Goal: Task Accomplishment & Management: Complete application form

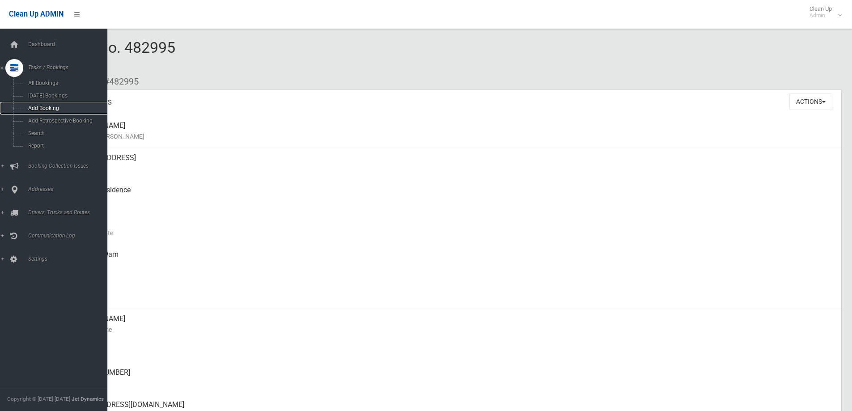
click at [50, 105] on link "Add Booking" at bounding box center [57, 108] width 114 height 13
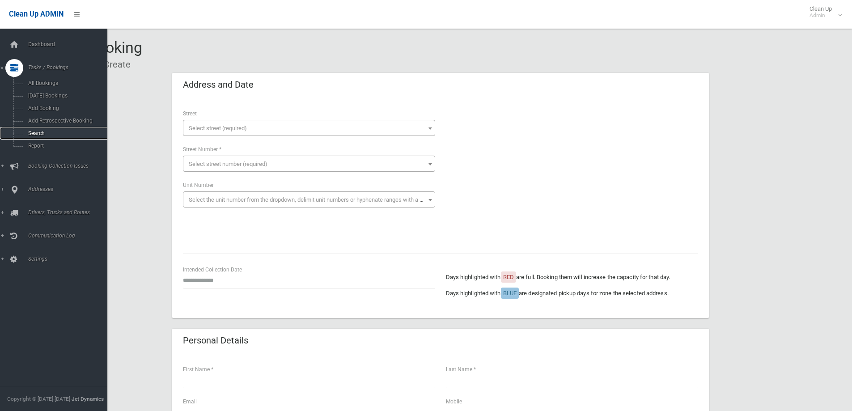
click at [72, 133] on span "Search" at bounding box center [65, 133] width 81 height 6
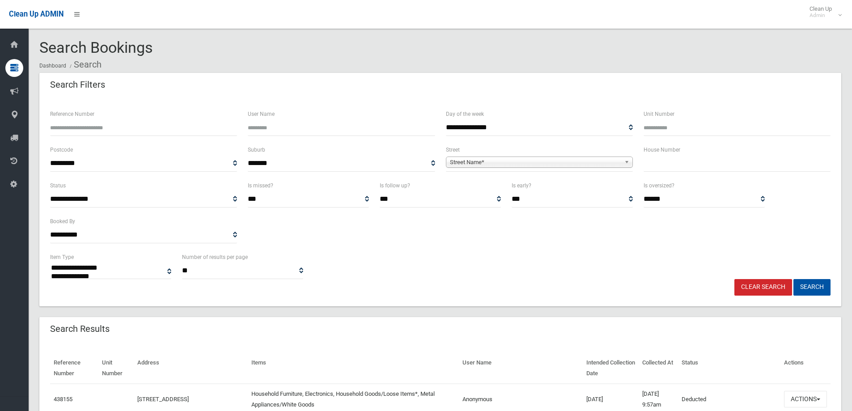
select select
click at [668, 168] on input "text" at bounding box center [736, 163] width 187 height 17
type input "**"
click at [612, 158] on span "Street Name*" at bounding box center [535, 162] width 171 height 11
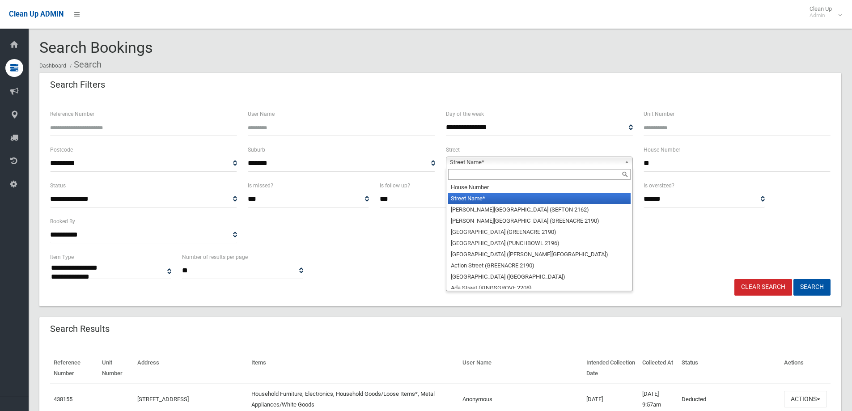
click at [611, 173] on input "text" at bounding box center [539, 174] width 182 height 11
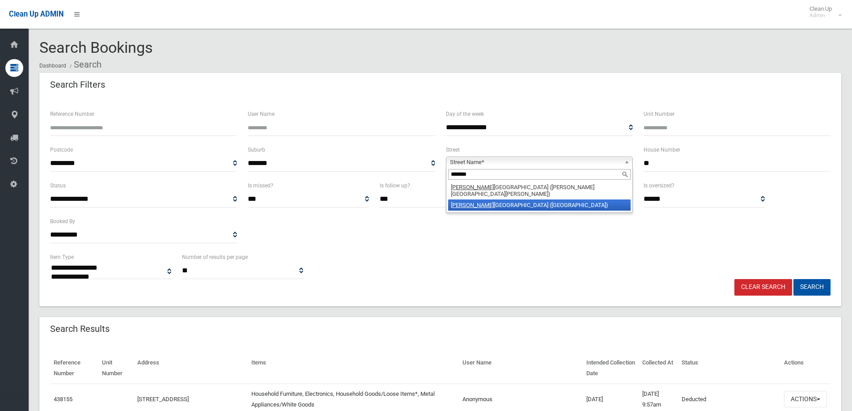
type input "*******"
click at [585, 201] on li "Chester Hill Road (BASS HILL 2197)" at bounding box center [539, 204] width 182 height 11
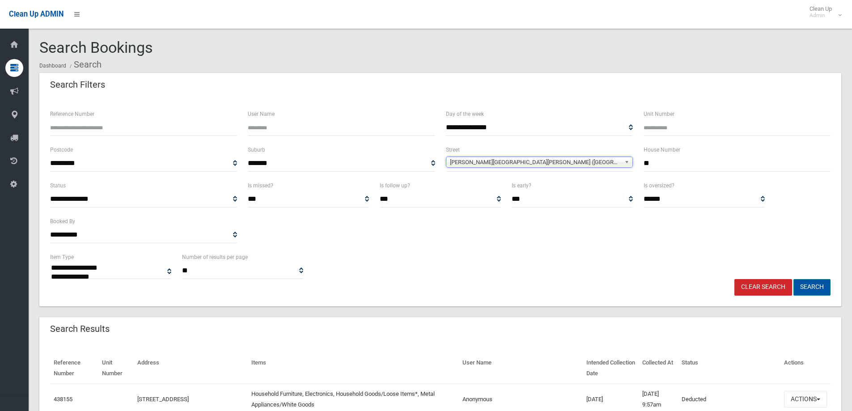
click at [810, 289] on button "Search" at bounding box center [811, 287] width 37 height 17
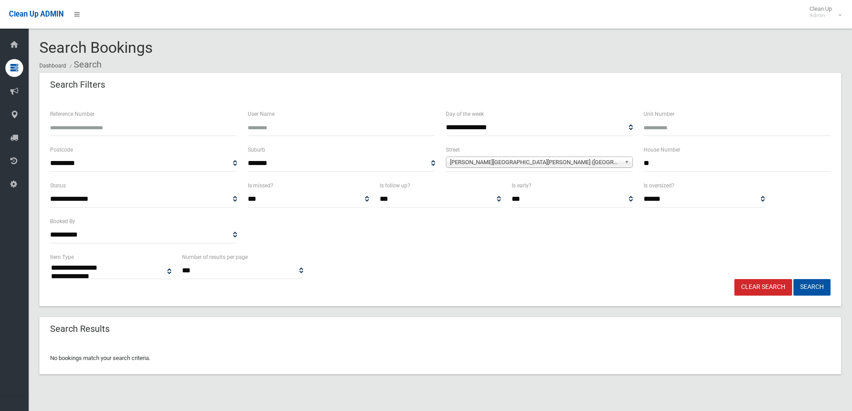
select select
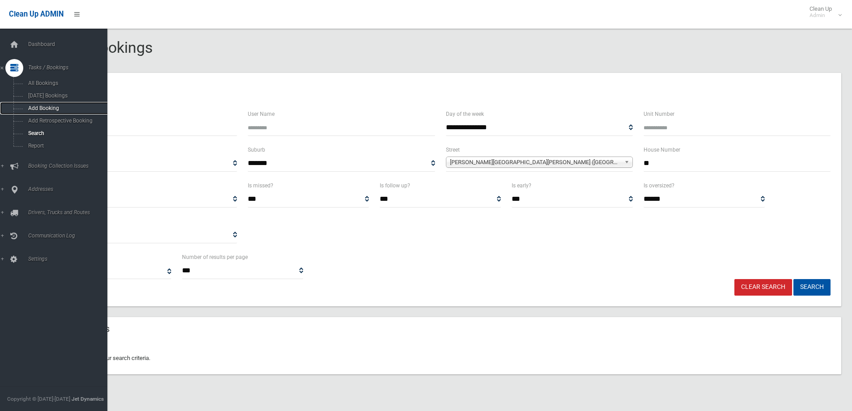
click at [80, 110] on span "Add Booking" at bounding box center [65, 108] width 81 height 6
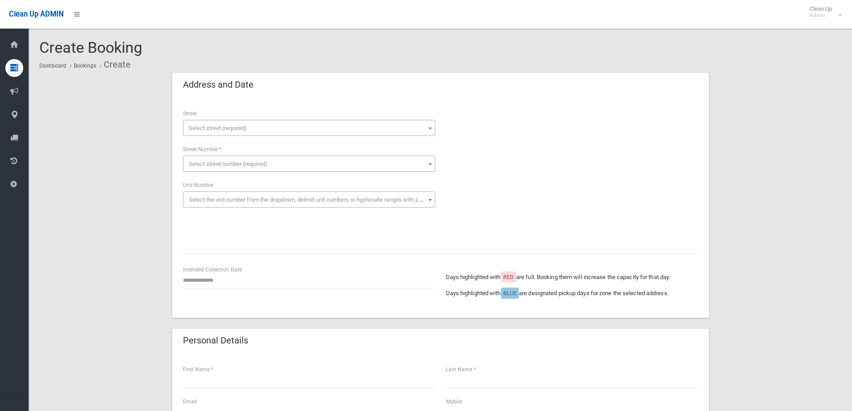
click at [247, 120] on span "Select street (required)" at bounding box center [309, 128] width 252 height 16
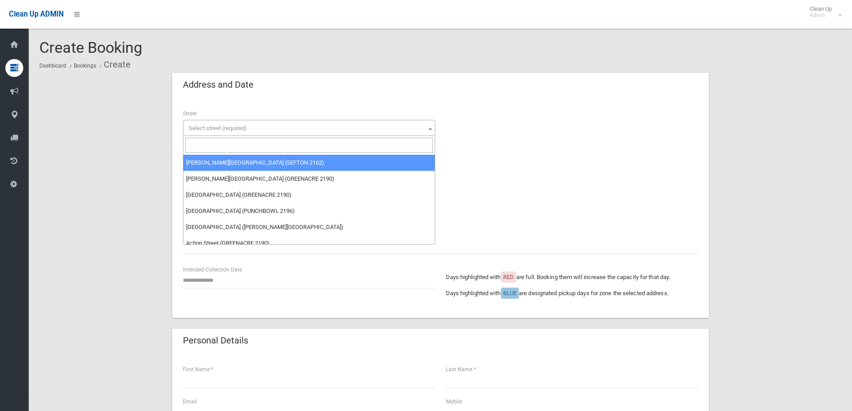
click at [256, 145] on input "search" at bounding box center [309, 145] width 248 height 15
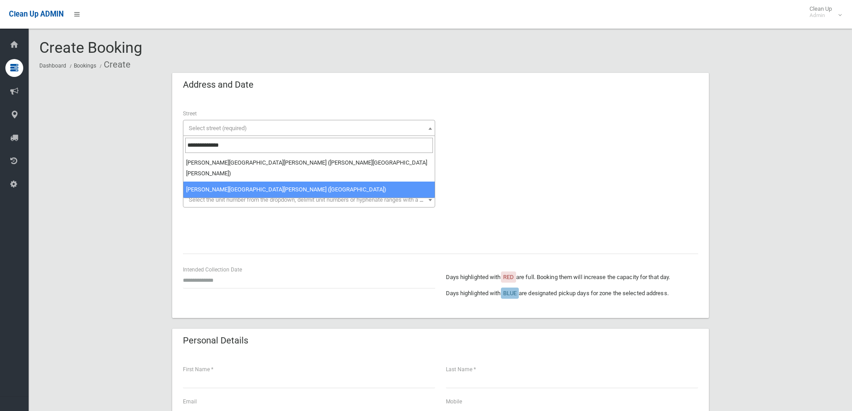
type input "**********"
select select "****"
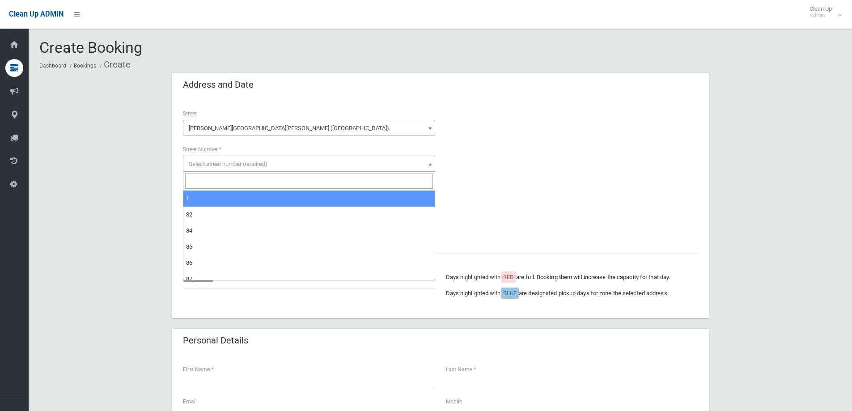
click at [279, 177] on input "search" at bounding box center [309, 180] width 248 height 15
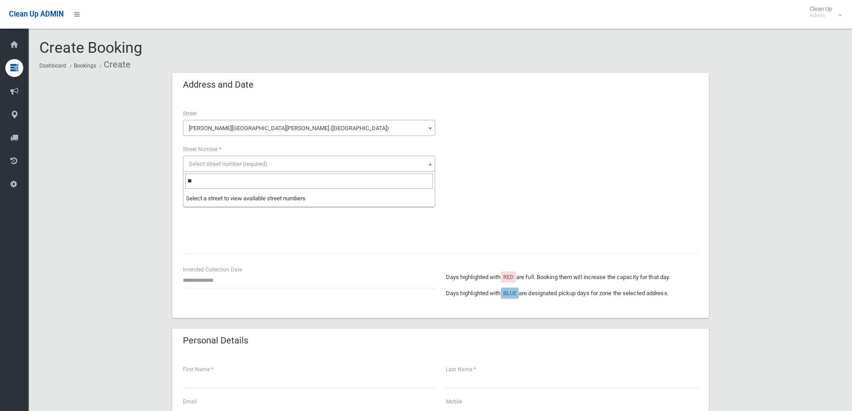
type input "**"
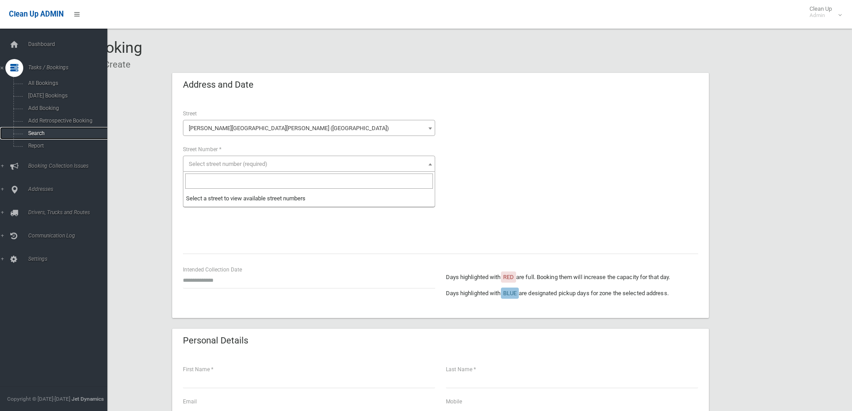
click at [51, 128] on link "Search" at bounding box center [57, 133] width 114 height 13
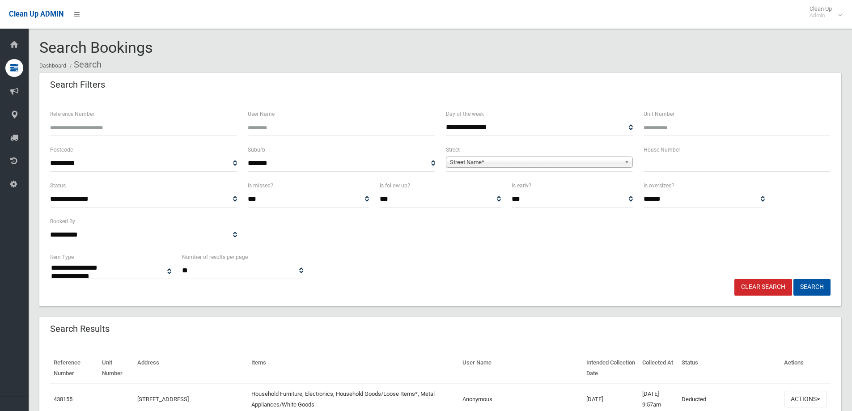
select select
click at [689, 163] on input "text" at bounding box center [736, 163] width 187 height 17
type input "*"
click at [609, 163] on span "Street Name*" at bounding box center [535, 162] width 171 height 11
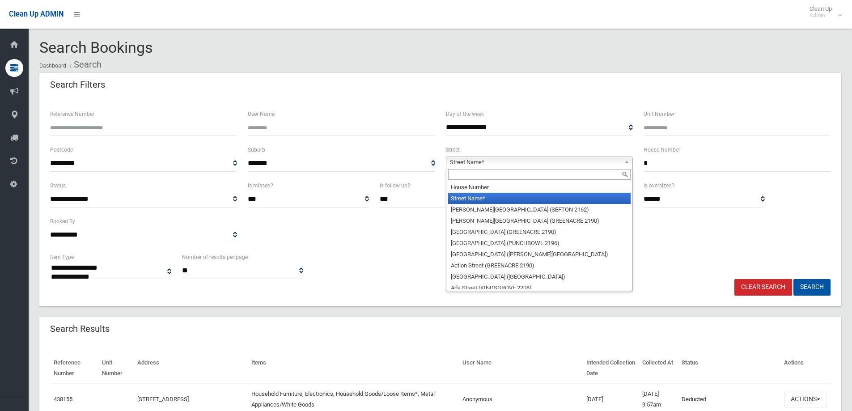
click at [608, 169] on input "text" at bounding box center [539, 174] width 182 height 11
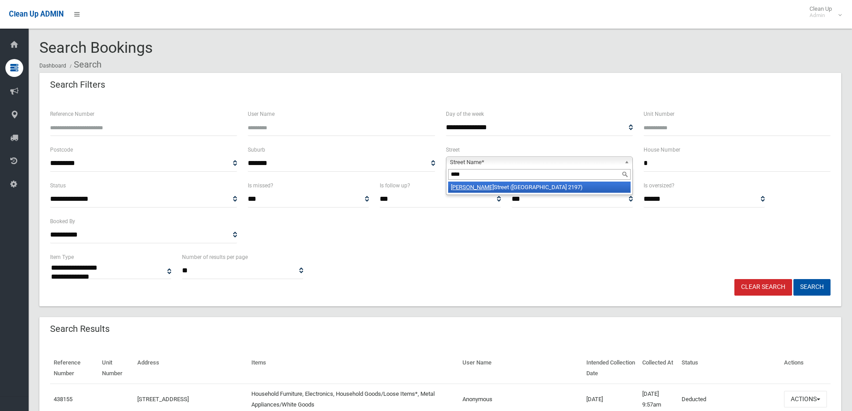
type input "****"
click at [597, 184] on li "Cann Street (BASS HILL 2197)" at bounding box center [539, 187] width 182 height 11
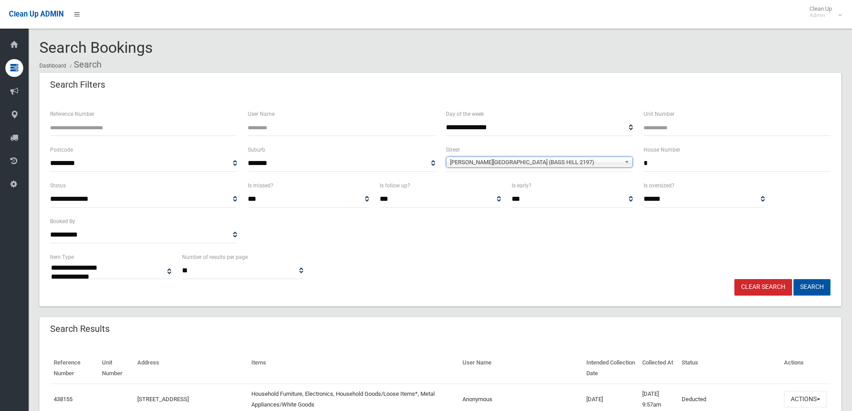
click at [820, 283] on button "Search" at bounding box center [811, 287] width 37 height 17
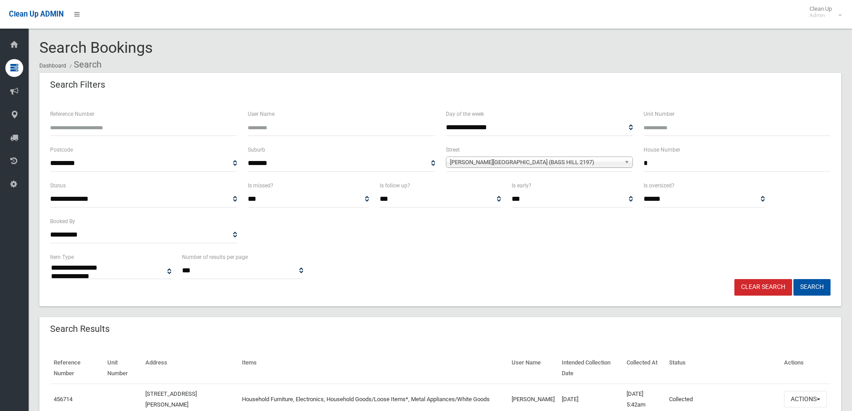
select select
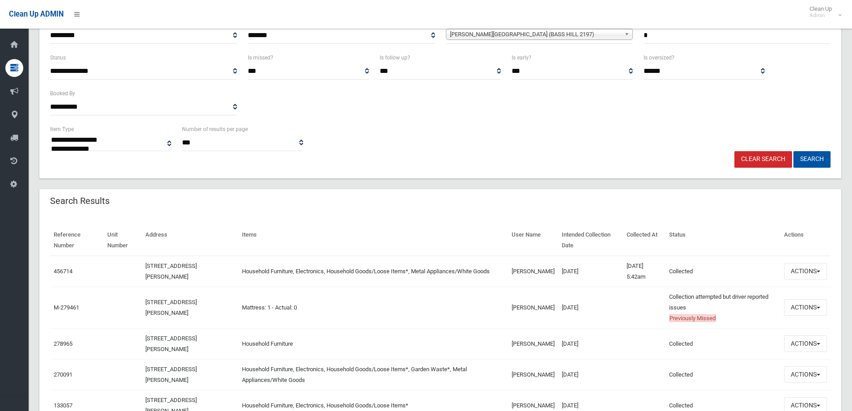
scroll to position [181, 0]
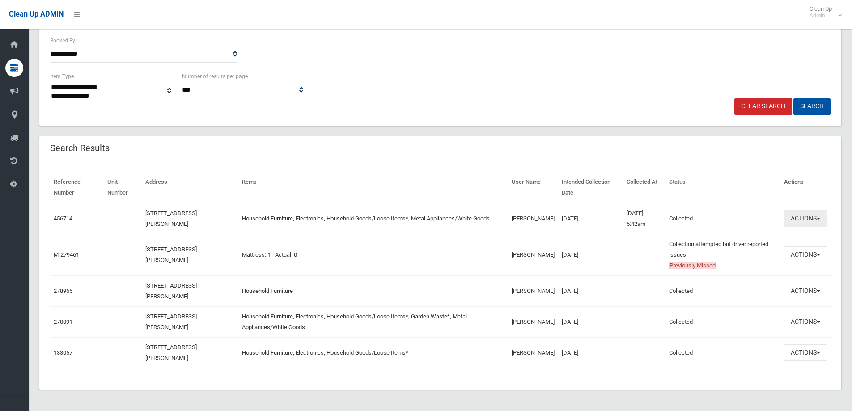
click at [802, 224] on button "Actions" at bounding box center [805, 218] width 43 height 17
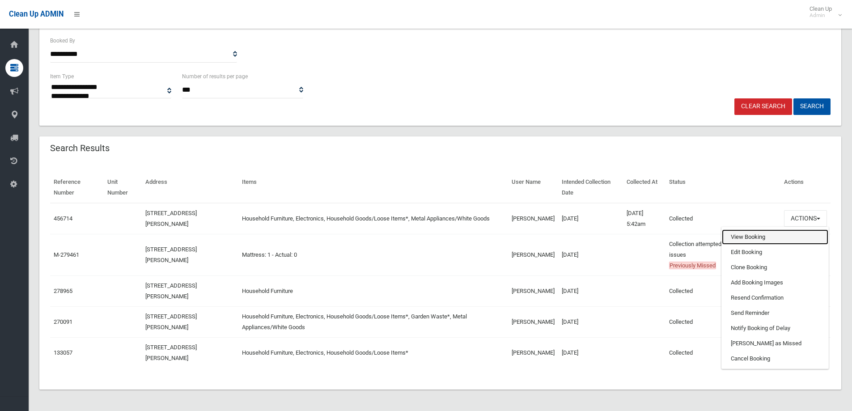
click at [744, 235] on link "View Booking" at bounding box center [775, 236] width 106 height 15
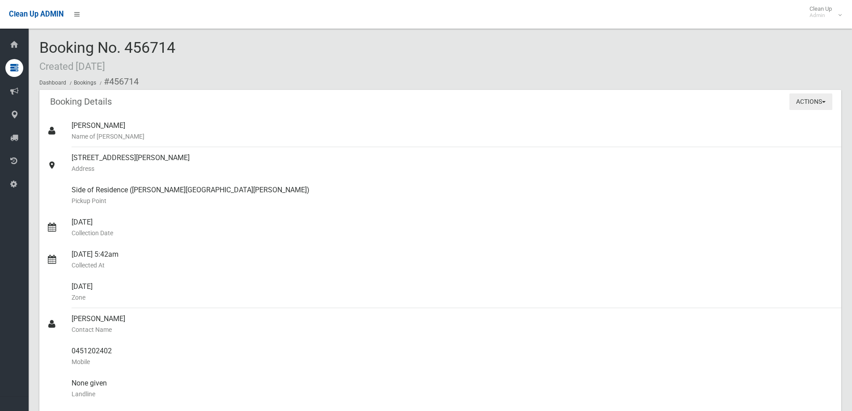
click at [799, 104] on button "Actions" at bounding box center [810, 101] width 43 height 17
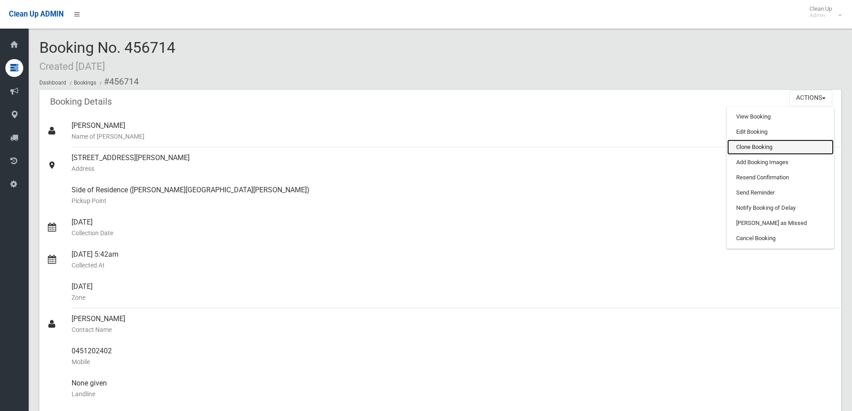
click at [775, 145] on link "Clone Booking" at bounding box center [780, 146] width 106 height 15
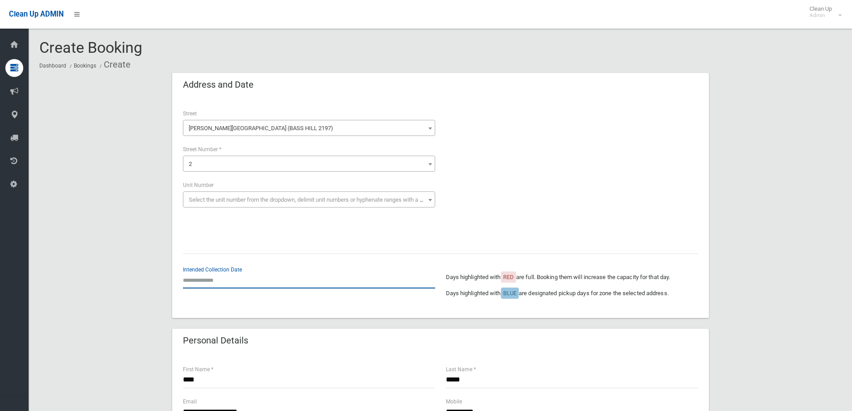
click at [255, 283] on input "text" at bounding box center [309, 280] width 252 height 17
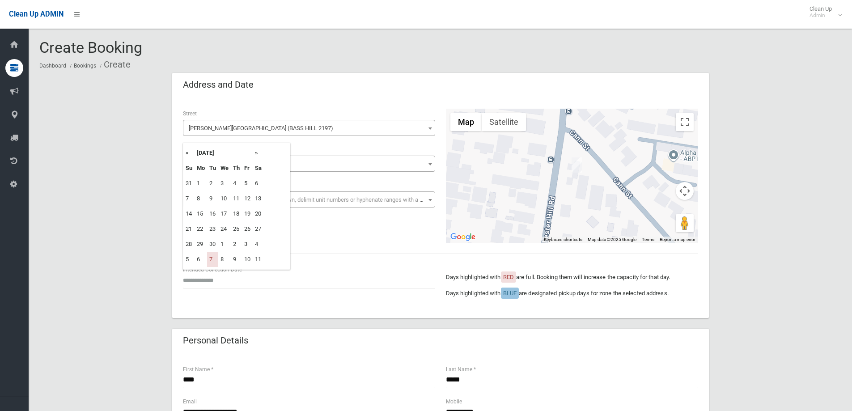
click at [259, 156] on th "»" at bounding box center [258, 152] width 11 height 15
click at [215, 214] on td "14" at bounding box center [212, 213] width 11 height 15
type input "**********"
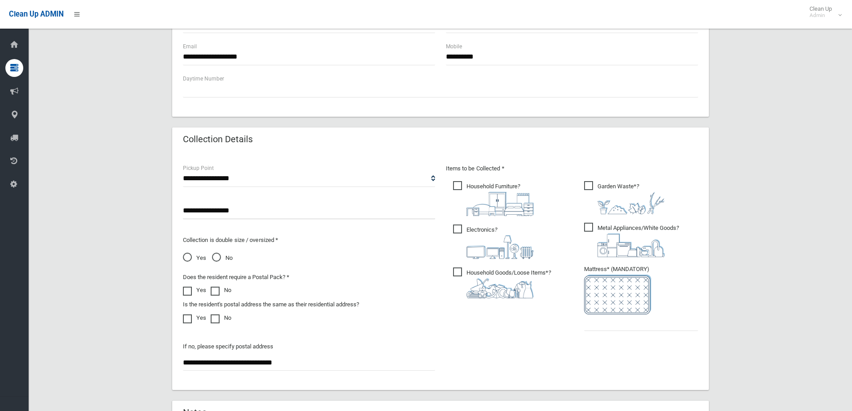
scroll to position [447, 0]
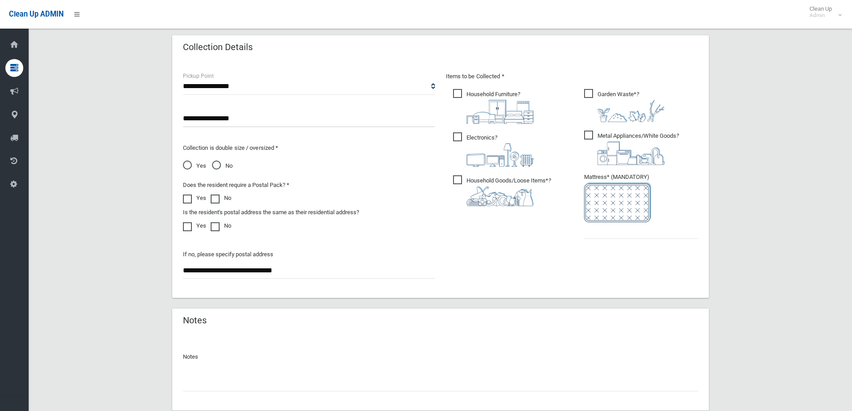
click at [609, 100] on img at bounding box center [630, 111] width 67 height 22
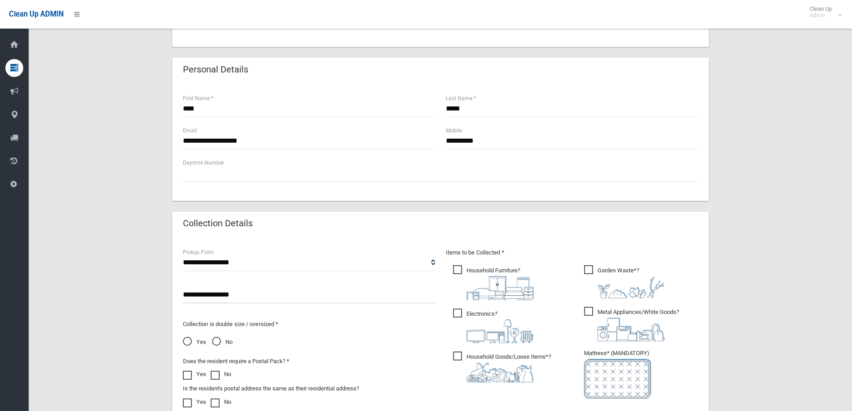
scroll to position [506, 0]
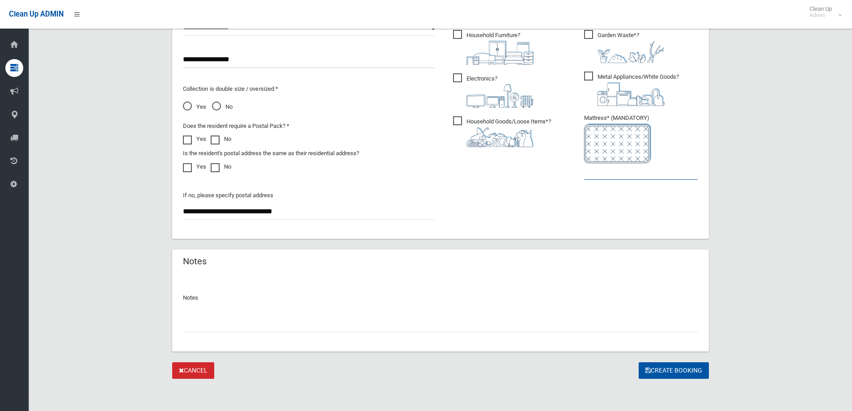
click at [591, 172] on input "text" at bounding box center [641, 171] width 114 height 17
type input "*"
click at [668, 369] on button "Create Booking" at bounding box center [673, 370] width 70 height 17
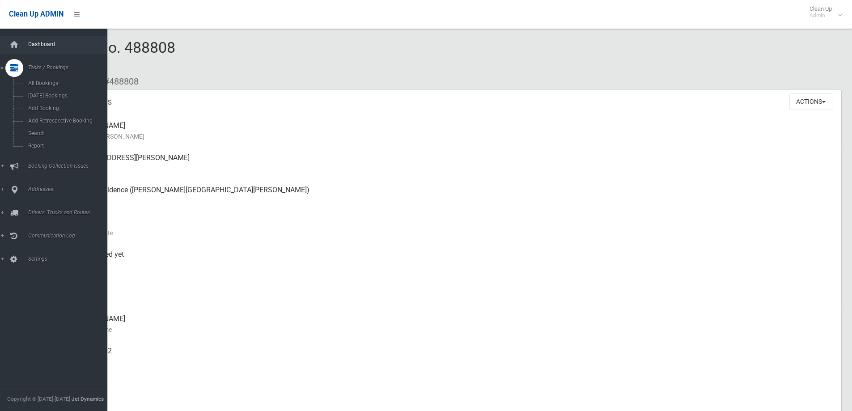
click at [59, 46] on span "Dashboard" at bounding box center [69, 44] width 89 height 6
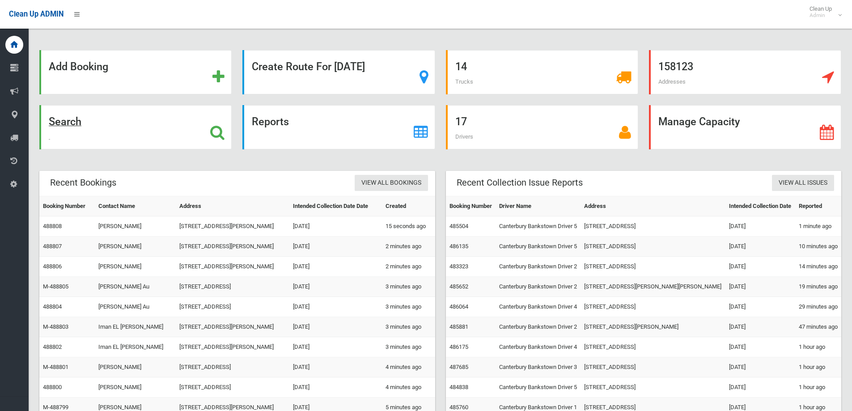
click at [97, 127] on div "Search" at bounding box center [135, 127] width 192 height 44
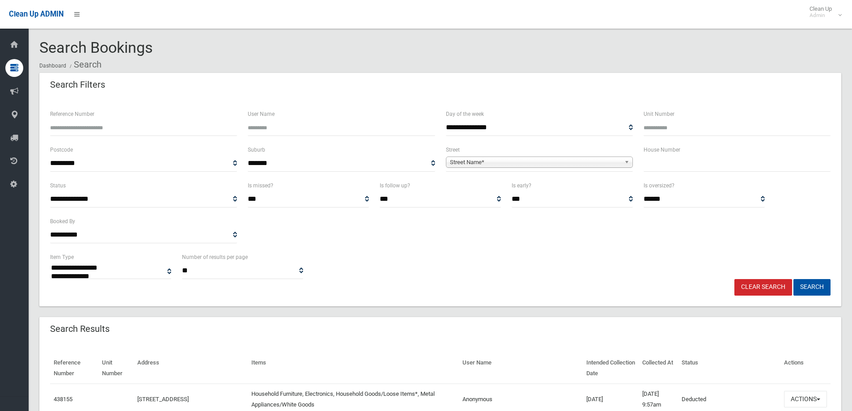
select select
click at [695, 161] on input "text" at bounding box center [736, 163] width 187 height 17
click at [492, 87] on div "Search Filters" at bounding box center [440, 85] width 802 height 25
click at [649, 164] on input "text" at bounding box center [736, 163] width 187 height 17
type input "*"
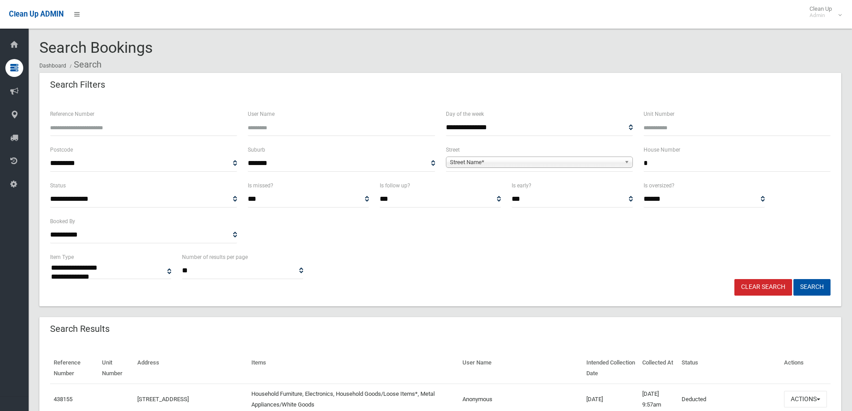
click at [614, 158] on span "Street Name*" at bounding box center [535, 162] width 171 height 11
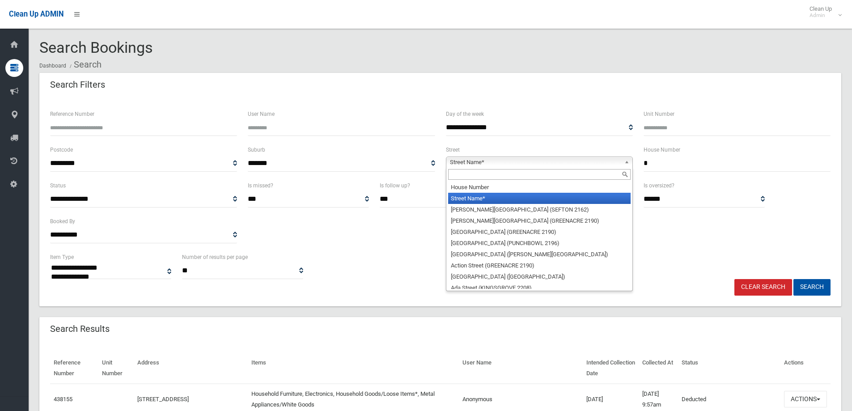
click at [616, 176] on input "text" at bounding box center [539, 174] width 182 height 11
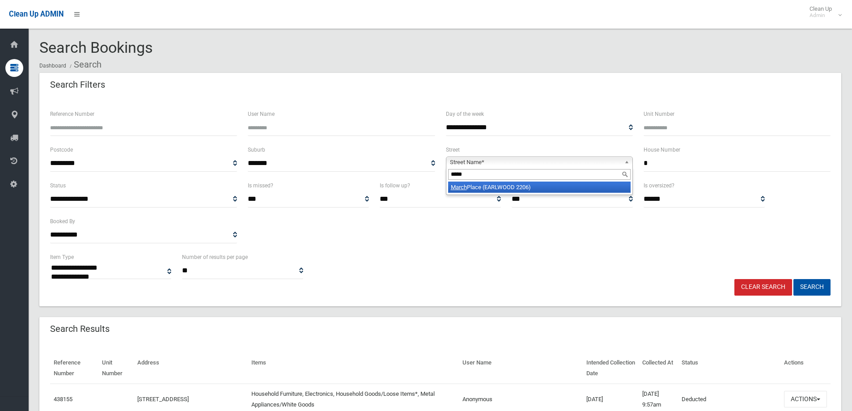
type input "*****"
click at [591, 186] on li "March Place (EARLWOOD 2206)" at bounding box center [539, 187] width 182 height 11
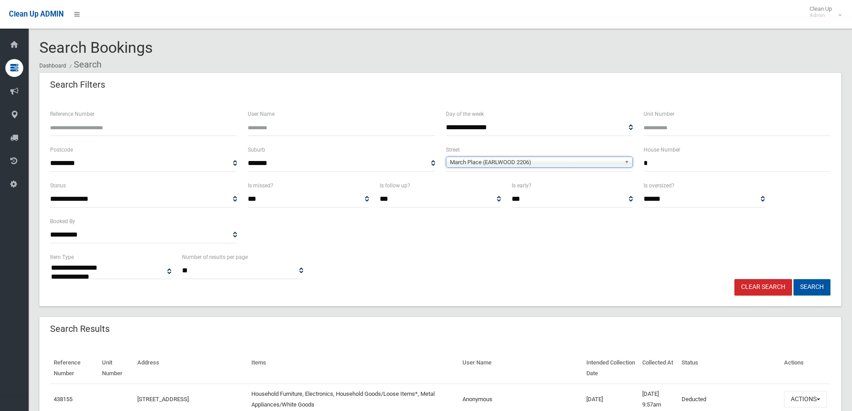
click at [819, 290] on button "Search" at bounding box center [811, 287] width 37 height 17
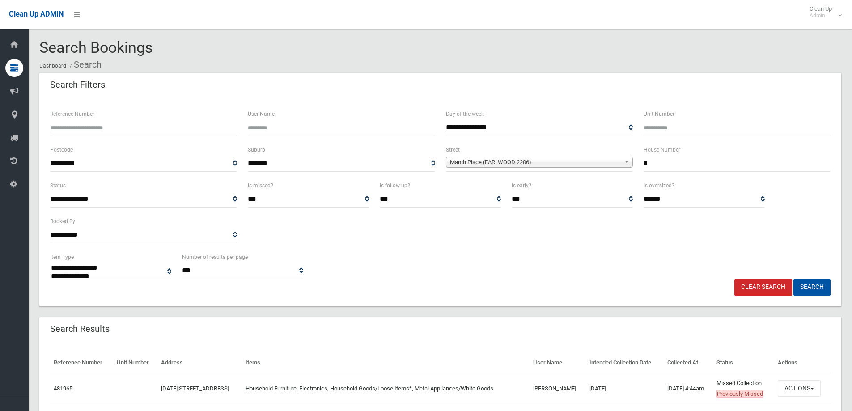
select select
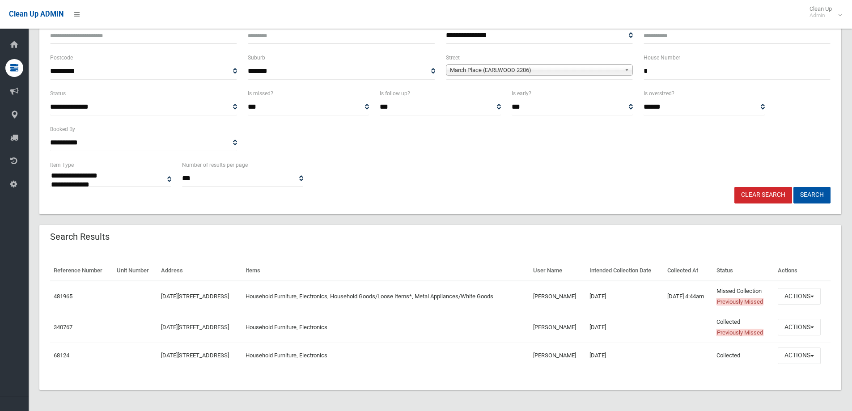
scroll to position [93, 0]
click at [805, 292] on button "Actions" at bounding box center [798, 295] width 43 height 17
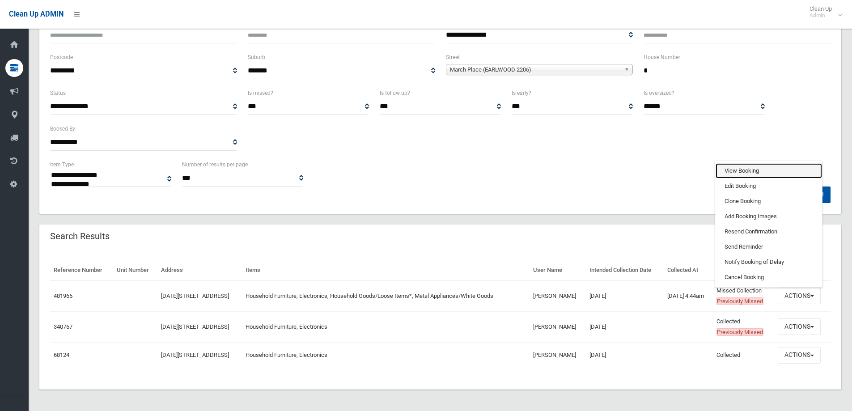
click at [767, 168] on link "View Booking" at bounding box center [768, 170] width 106 height 15
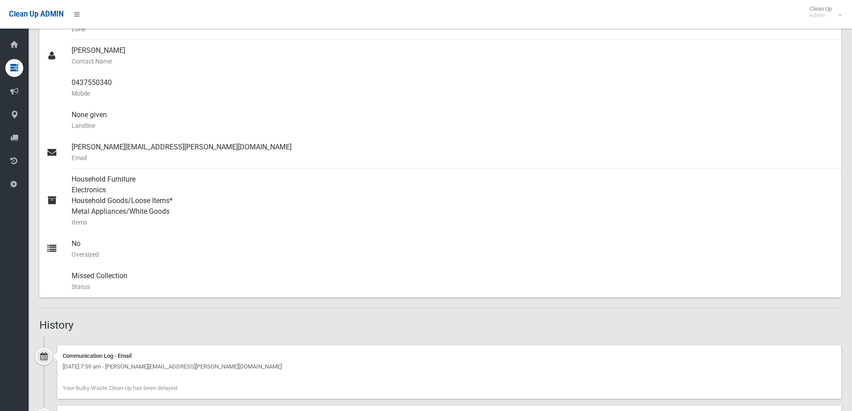
scroll to position [45, 0]
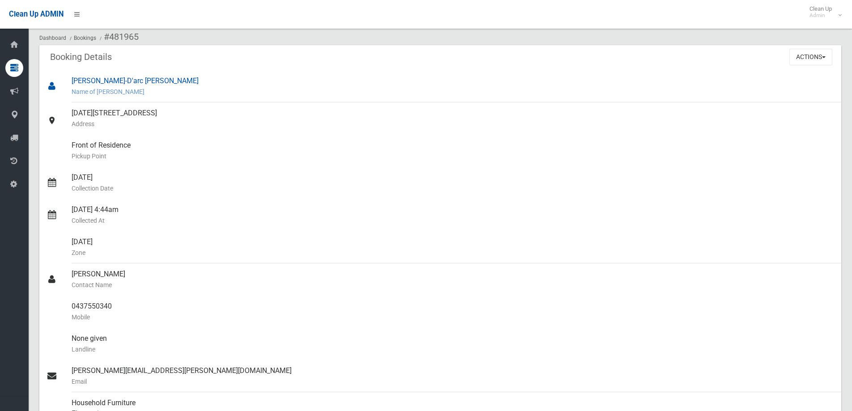
click at [270, 77] on div "[PERSON_NAME]-D'arc [PERSON_NAME] Name of [PERSON_NAME]" at bounding box center [453, 86] width 762 height 32
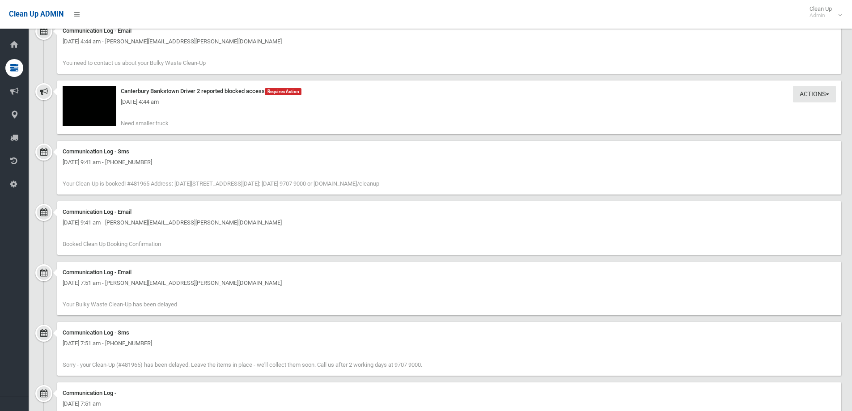
scroll to position [1118, 0]
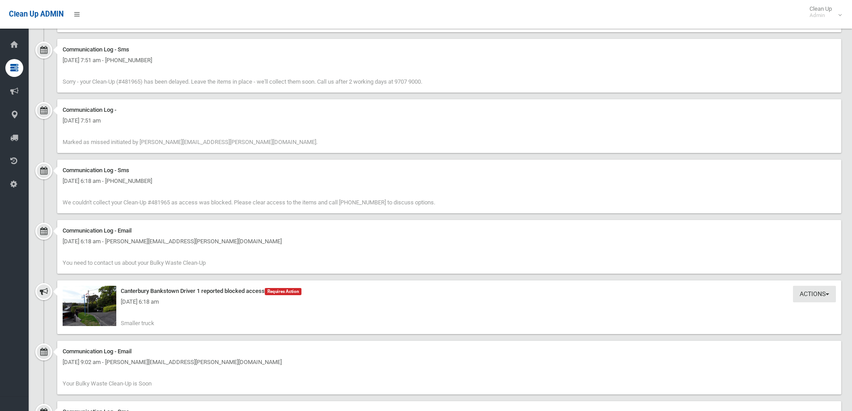
click at [113, 305] on div "[DATE] 6:18 am" at bounding box center [449, 301] width 773 height 11
click at [107, 300] on div "[DATE] 6:18 am" at bounding box center [449, 301] width 773 height 11
click at [105, 295] on img at bounding box center [90, 306] width 54 height 40
click at [86, 308] on img at bounding box center [90, 306] width 54 height 40
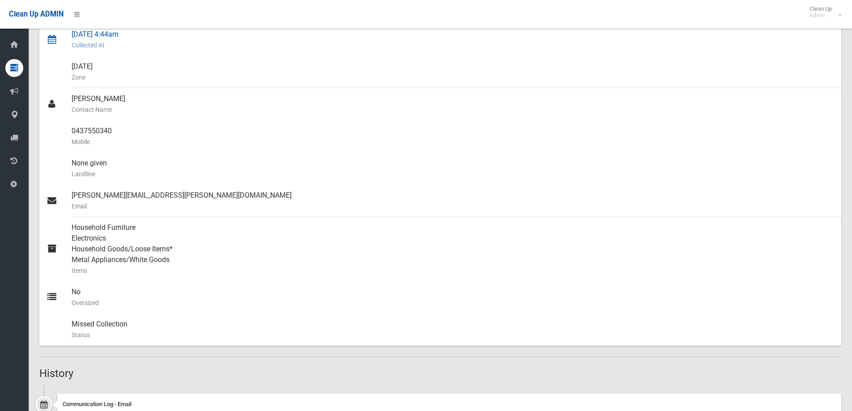
scroll to position [224, 0]
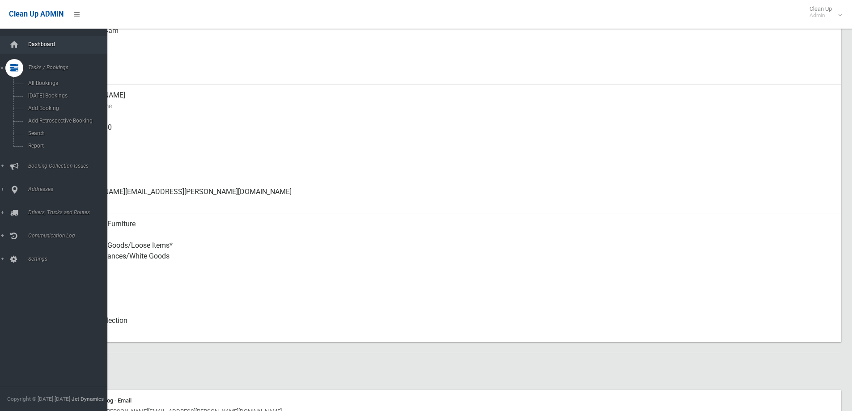
click at [73, 42] on span "Dashboard" at bounding box center [69, 44] width 89 height 6
